Goal: Task Accomplishment & Management: Complete application form

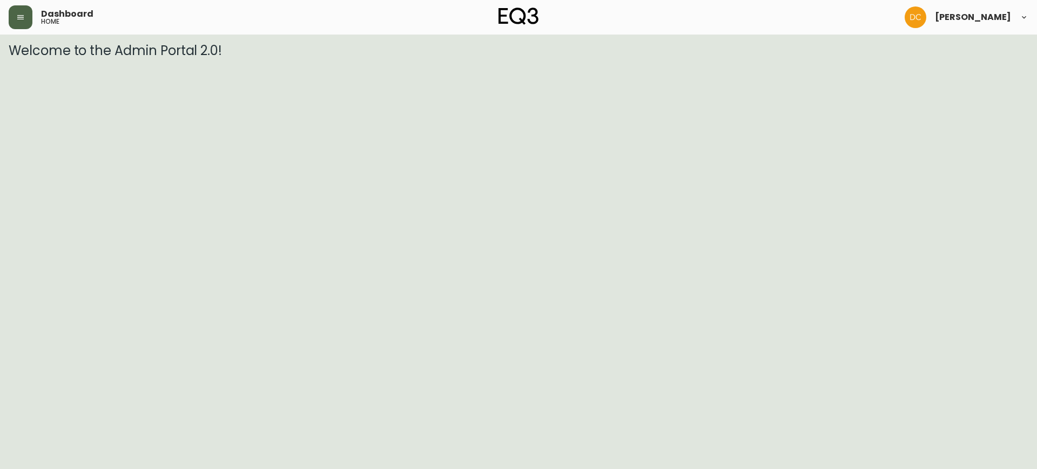
click at [25, 19] on button "button" at bounding box center [21, 17] width 24 height 24
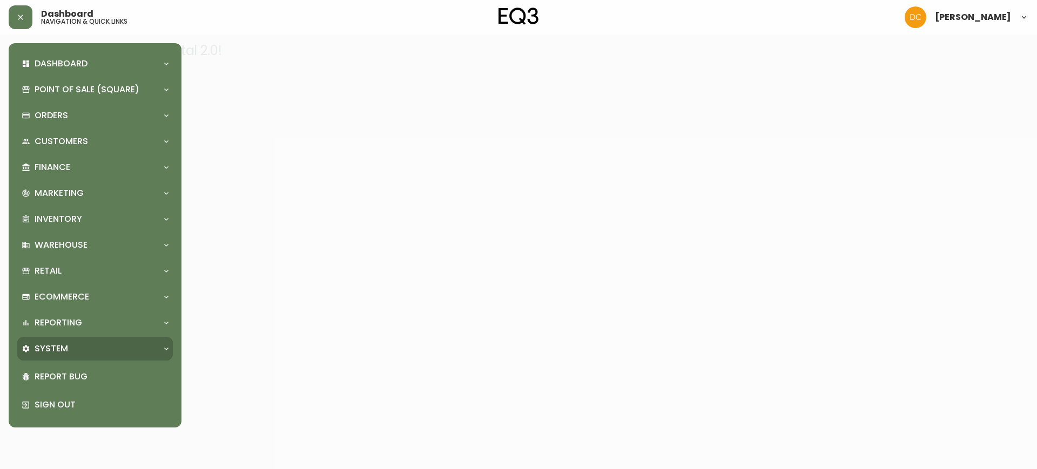
drag, startPoint x: 98, startPoint y: 350, endPoint x: 96, endPoint y: 356, distance: 6.7
click at [97, 350] on div "System" at bounding box center [90, 349] width 136 height 12
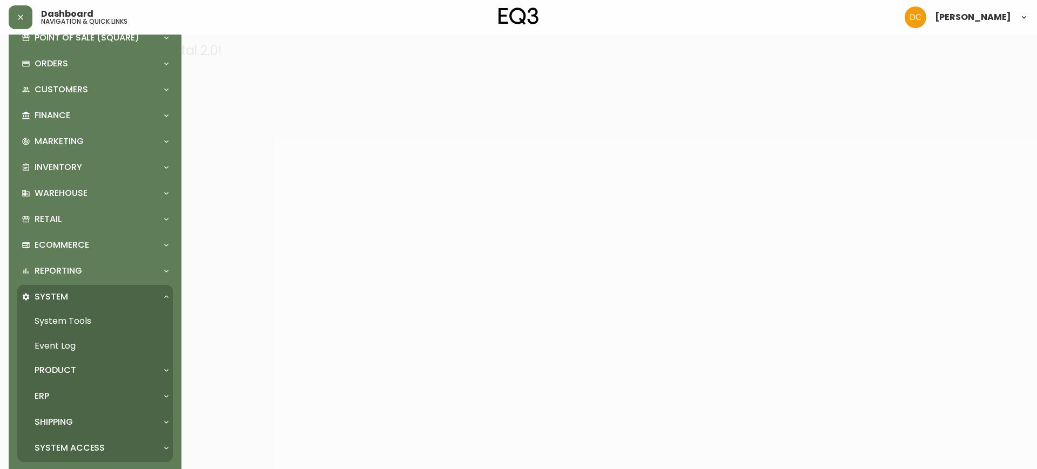
scroll to position [120, 0]
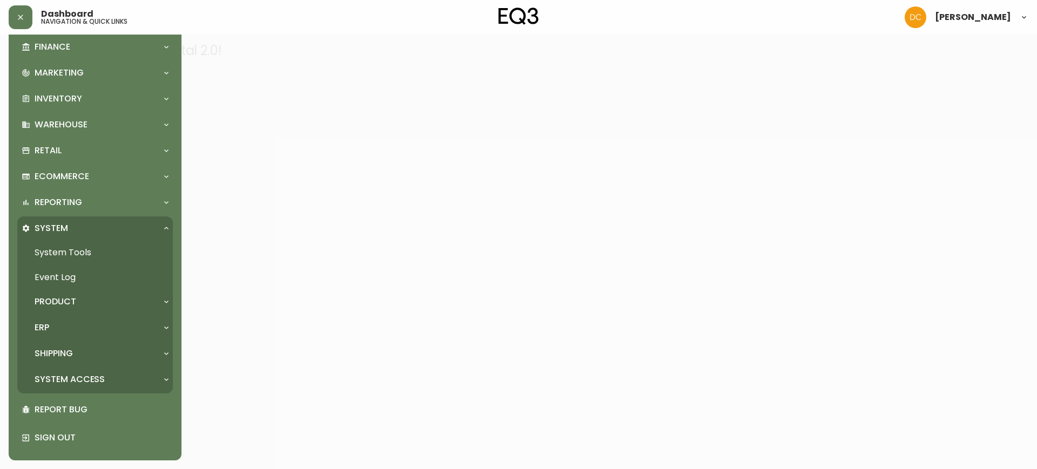
click at [91, 380] on p "System Access" at bounding box center [70, 380] width 70 height 12
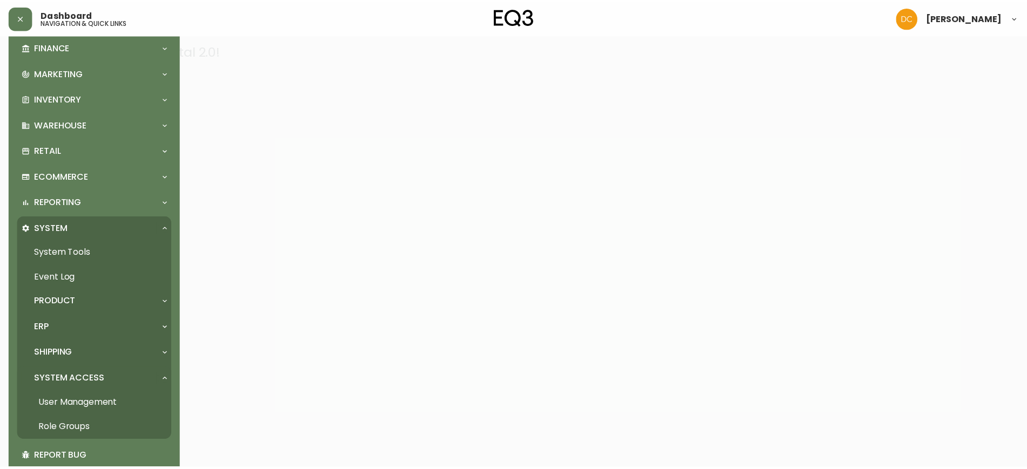
scroll to position [168, 0]
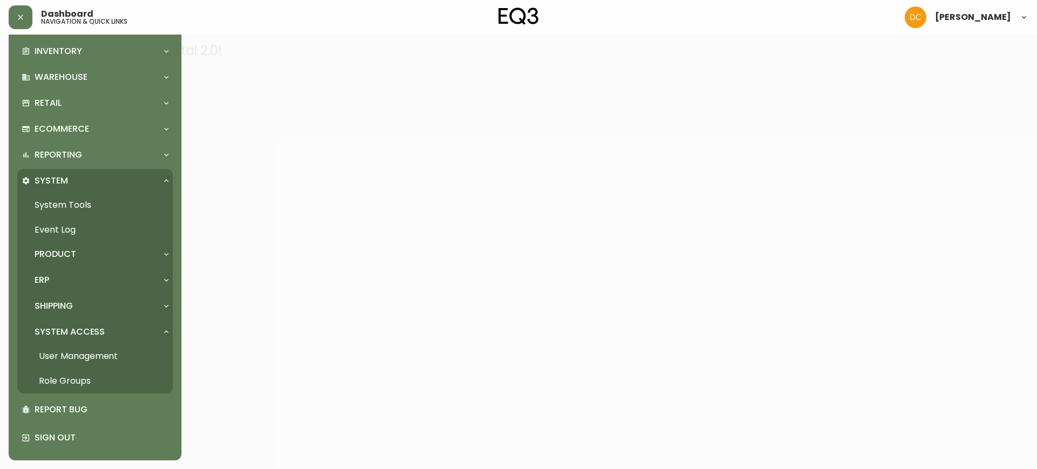
click at [112, 351] on link "User Management" at bounding box center [95, 356] width 156 height 25
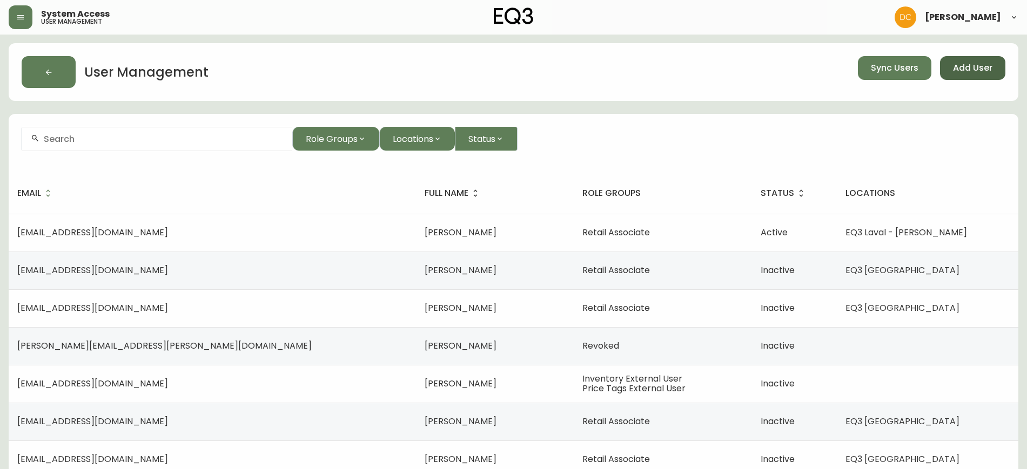
click at [988, 70] on span "Add User" at bounding box center [972, 68] width 39 height 12
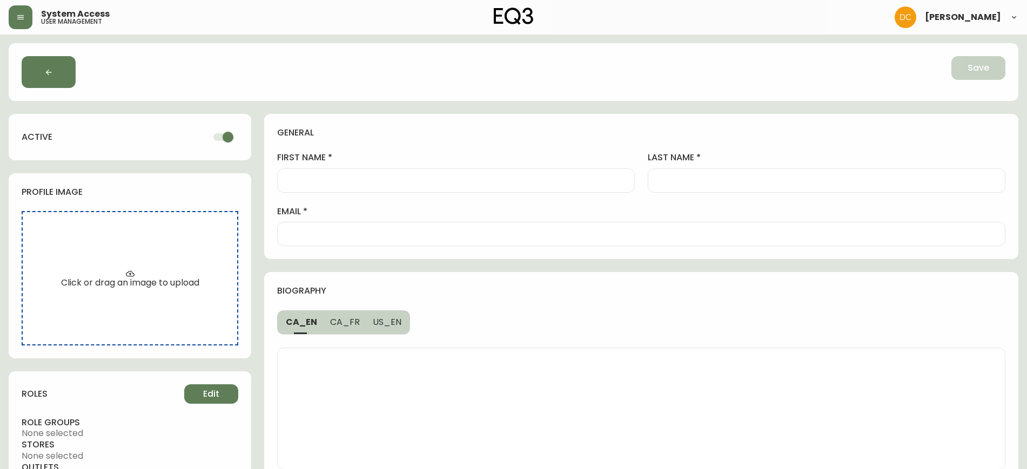
click at [405, 243] on div at bounding box center [641, 234] width 728 height 24
paste input "<span style="font-size:10.0pt;font-family:"Arial",sans-serif; mso-fareast-font-…"
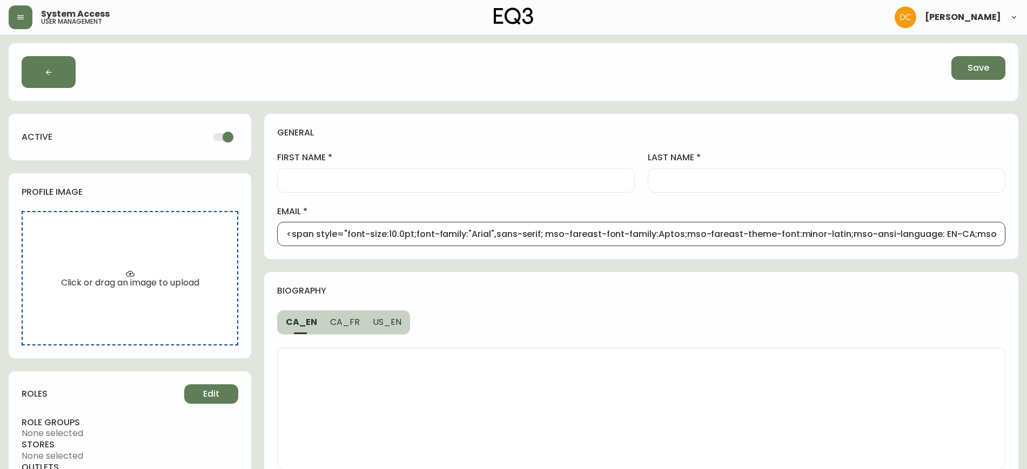
scroll to position [1, 0]
drag, startPoint x: 916, startPoint y: 233, endPoint x: 249, endPoint y: 243, distance: 667.6
click at [177, 243] on div "Save active profile image Click or drag an image to upload roles Edit role grou…" at bounding box center [513, 281] width 1009 height 476
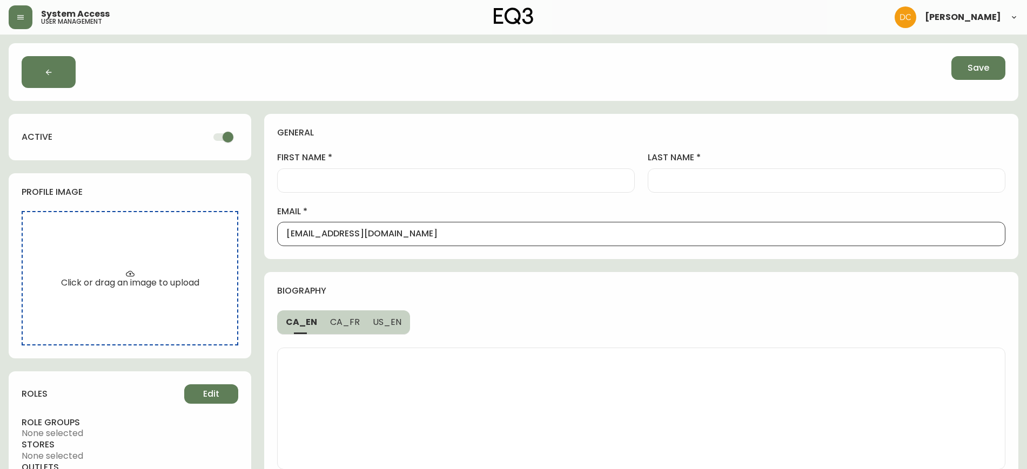
click at [392, 234] on input "[EMAIL_ADDRESS][DOMAIN_NAME]" at bounding box center [641, 234] width 710 height 10
type input "[EMAIL_ADDRESS][DOMAIN_NAME]"
click at [402, 216] on label "email" at bounding box center [641, 212] width 728 height 12
click at [402, 229] on input "[EMAIL_ADDRESS][DOMAIN_NAME]" at bounding box center [641, 234] width 710 height 10
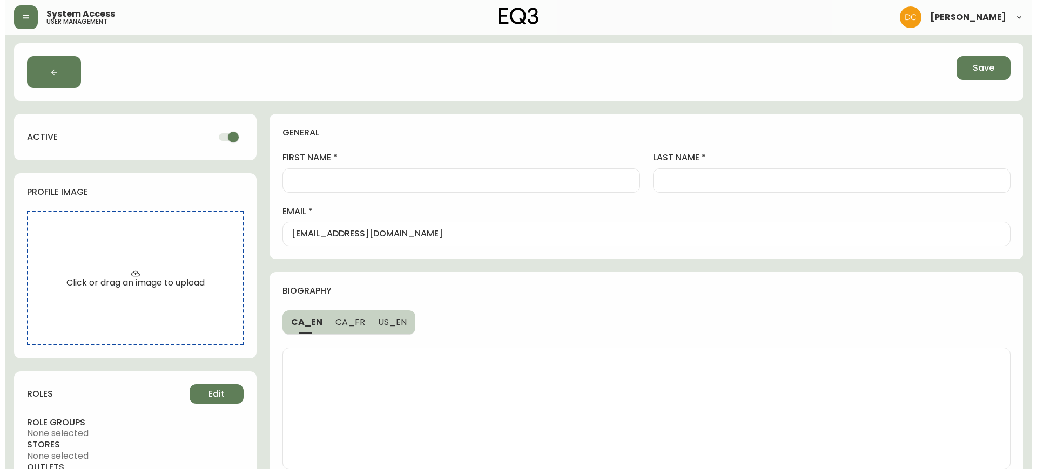
scroll to position [0, 0]
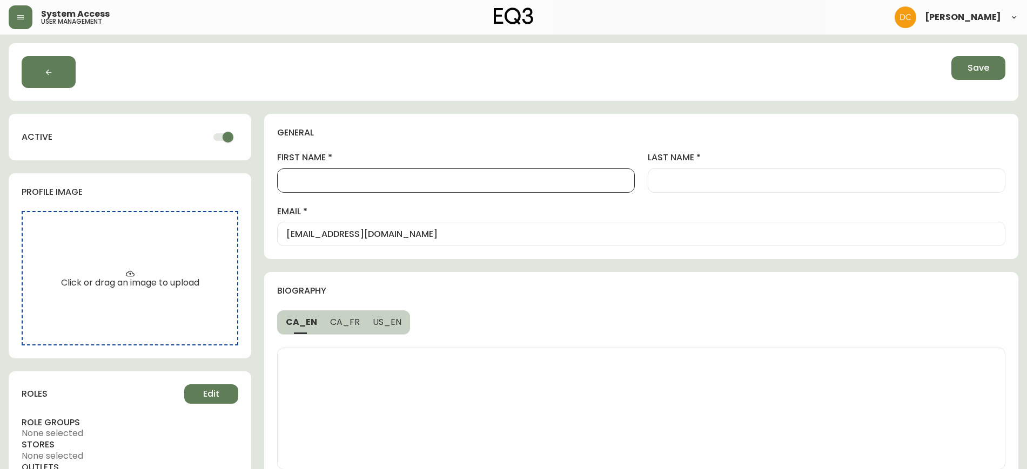
click at [364, 182] on input "first name" at bounding box center [455, 181] width 339 height 10
paste input "[PERSON_NAME]"
type input "[PERSON_NAME]"
click at [711, 173] on div at bounding box center [827, 180] width 358 height 24
paste input "[PERSON_NAME]"
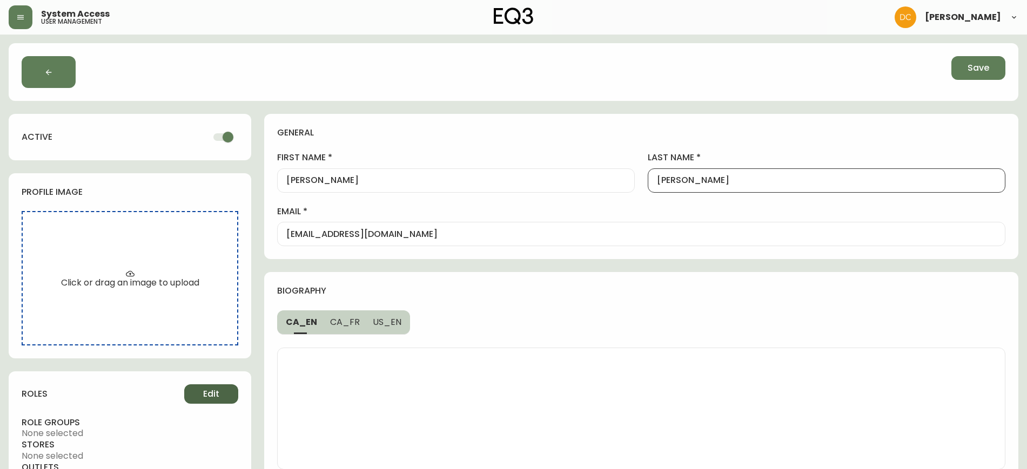
type input "[PERSON_NAME]"
click at [205, 399] on span "Edit" at bounding box center [211, 394] width 16 height 12
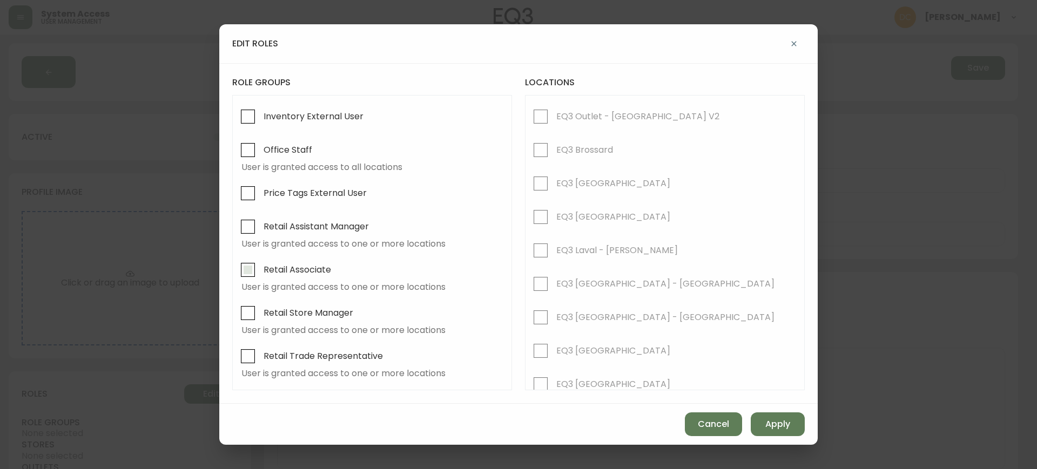
click at [308, 273] on span "Retail Associate" at bounding box center [298, 269] width 68 height 11
click at [260, 273] on input "Retail Associate" at bounding box center [247, 270] width 25 height 25
checkbox input "true"
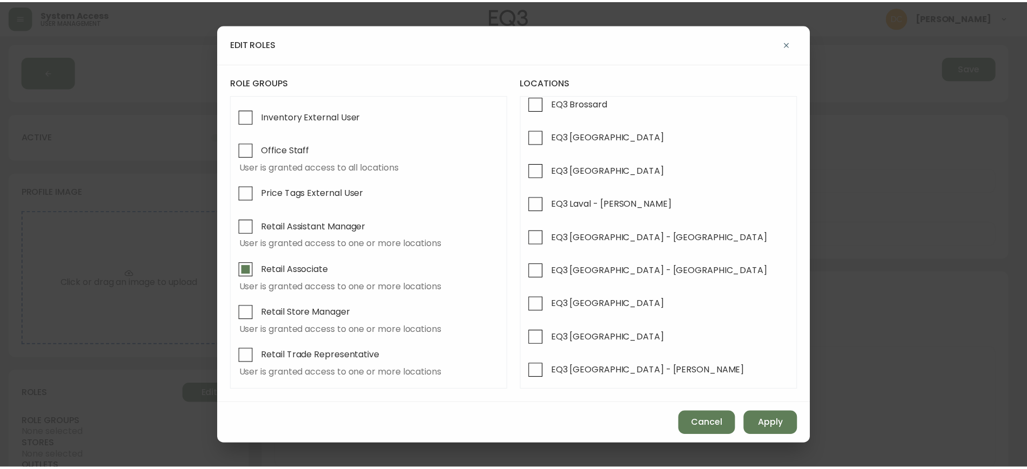
scroll to position [68, 0]
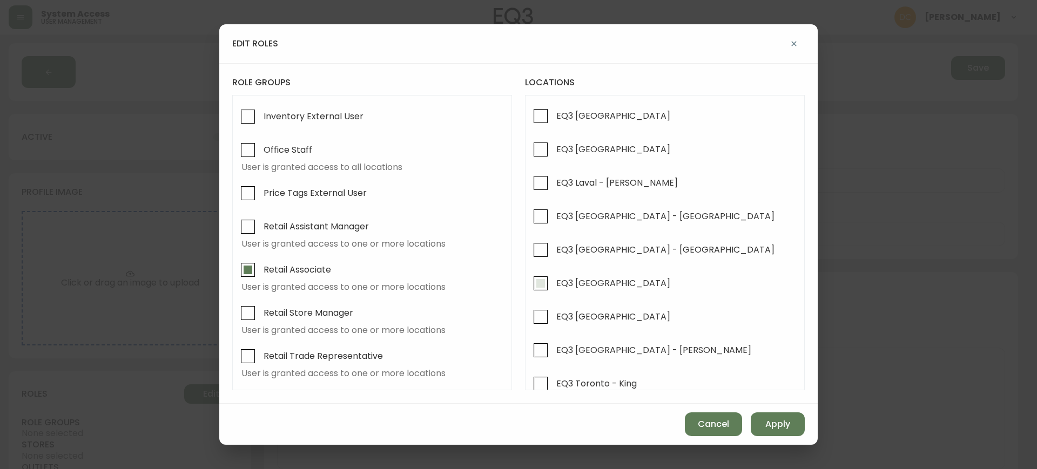
click at [597, 285] on span "EQ3 [GEOGRAPHIC_DATA]" at bounding box center [613, 283] width 114 height 11
click at [553, 285] on input "EQ3 [GEOGRAPHIC_DATA]" at bounding box center [540, 283] width 25 height 25
checkbox input "true"
click at [773, 419] on span "Apply" at bounding box center [777, 425] width 25 height 12
checkbox input "false"
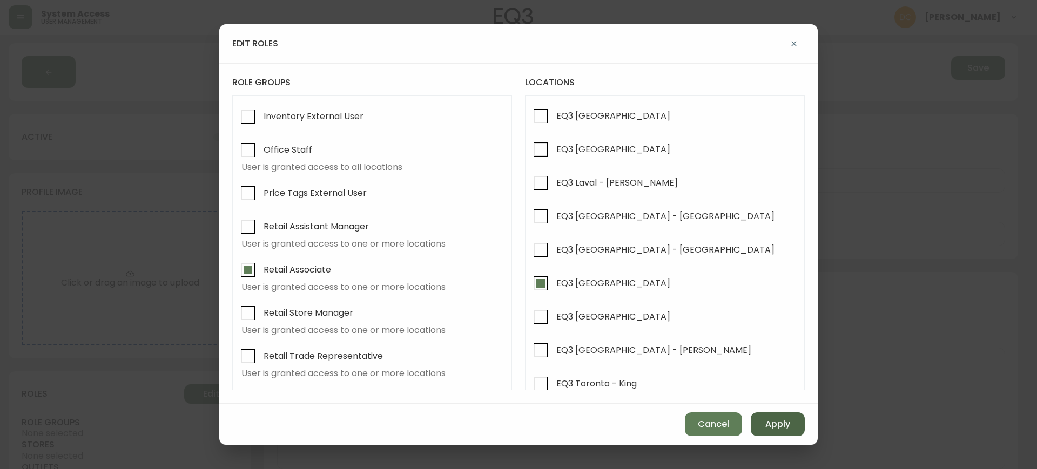
checkbox input "false"
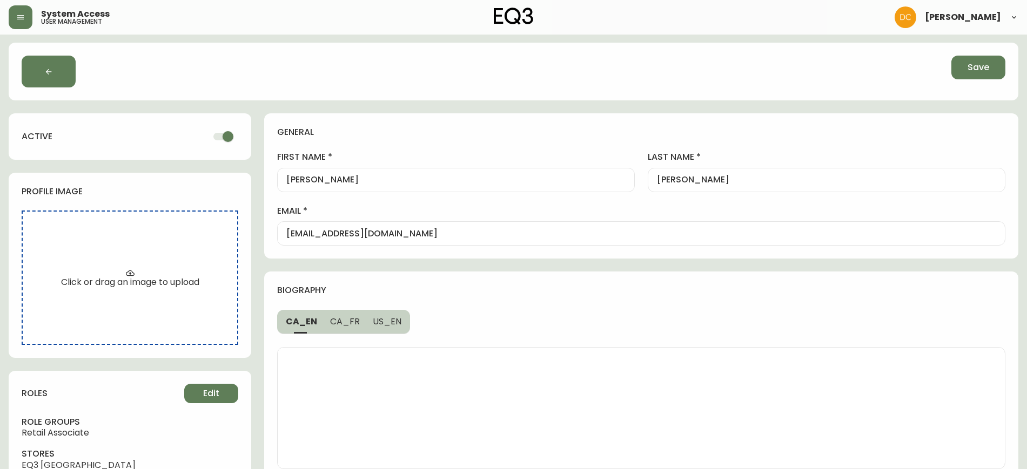
scroll to position [0, 0]
click at [465, 222] on div "[EMAIL_ADDRESS][DOMAIN_NAME]" at bounding box center [641, 234] width 728 height 24
click at [507, 122] on div "general first name [PERSON_NAME] last name [PERSON_NAME] email [EMAIL_ADDRESS][…" at bounding box center [641, 186] width 754 height 145
click at [967, 73] on button "Save" at bounding box center [978, 68] width 54 height 24
click at [368, 182] on input "[PERSON_NAME]" at bounding box center [455, 181] width 339 height 10
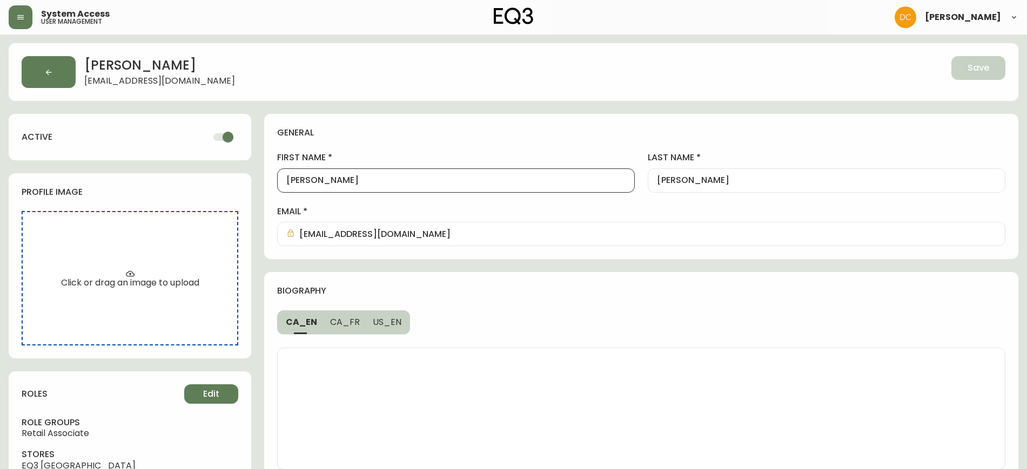
click at [368, 182] on input "[PERSON_NAME]" at bounding box center [455, 181] width 339 height 10
